Goal: Find specific page/section: Find specific page/section

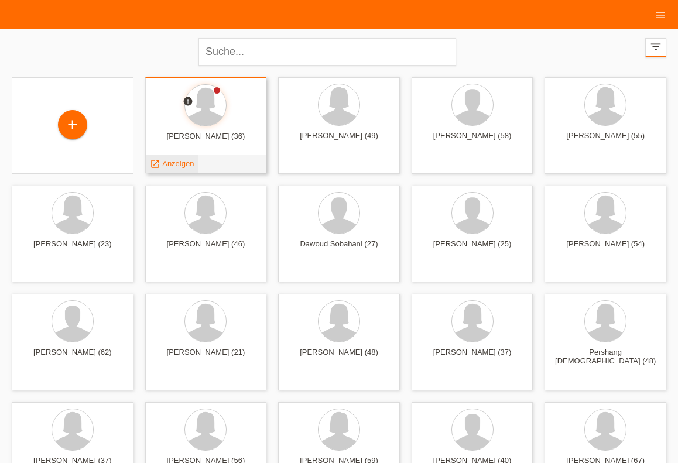
click at [164, 163] on span "Anzeigen" at bounding box center [178, 163] width 32 height 9
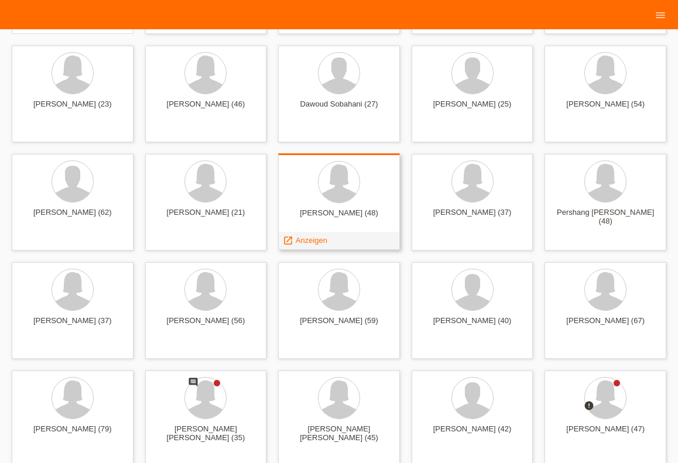
scroll to position [149, 0]
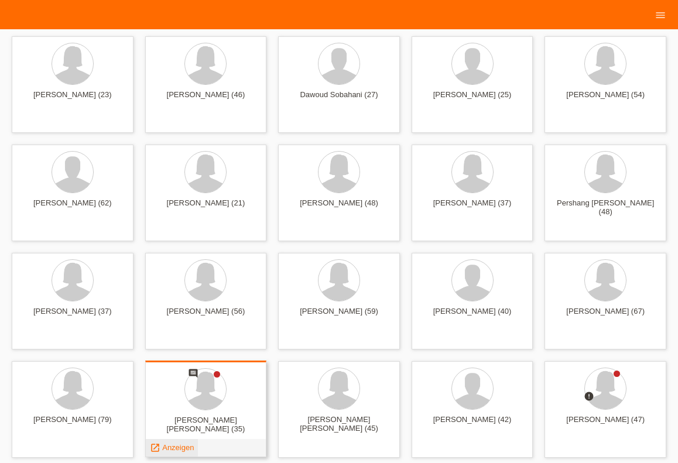
click at [176, 443] on span "Anzeigen" at bounding box center [178, 447] width 32 height 9
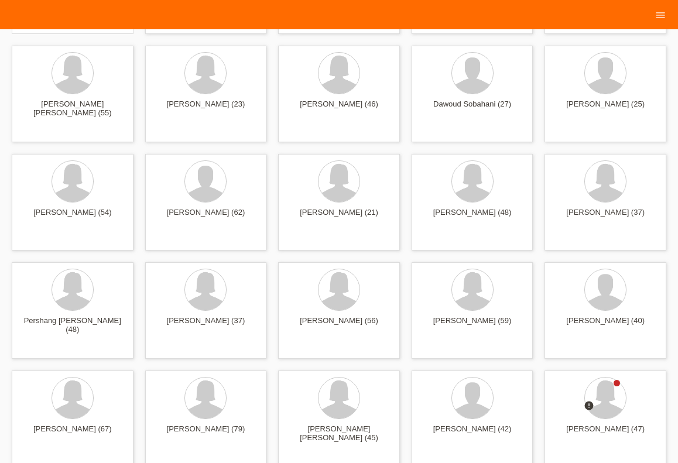
scroll to position [149, 0]
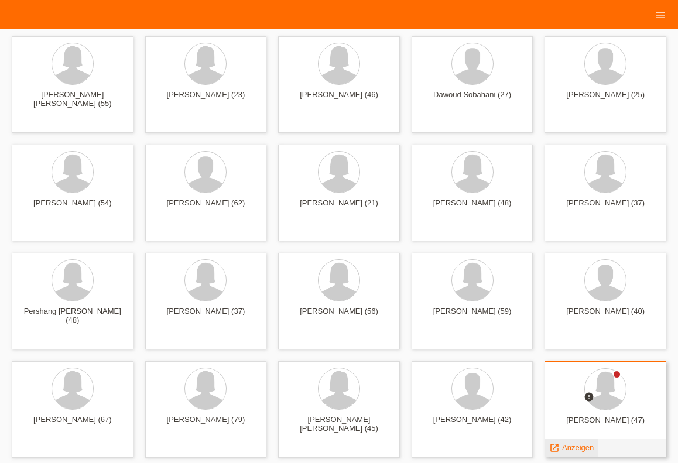
click at [576, 440] on div "launch Anzeigen" at bounding box center [571, 448] width 53 height 18
click at [572, 442] on div "launch Anzeigen" at bounding box center [571, 448] width 53 height 18
click at [569, 444] on span "Anzeigen" at bounding box center [578, 447] width 32 height 9
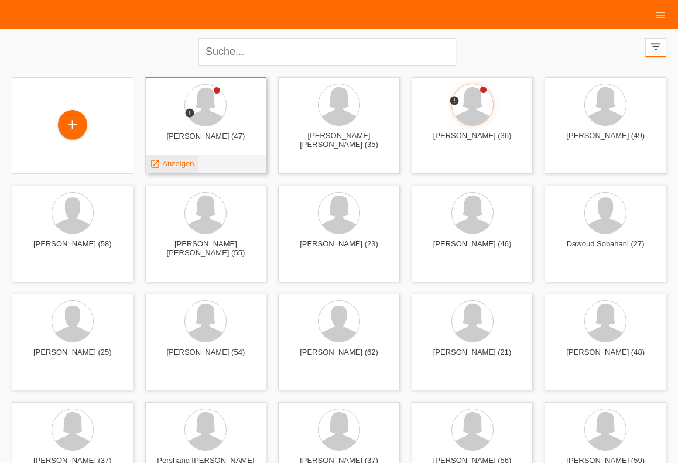
click at [168, 162] on span "Anzeigen" at bounding box center [178, 163] width 32 height 9
